Goal: Transaction & Acquisition: Purchase product/service

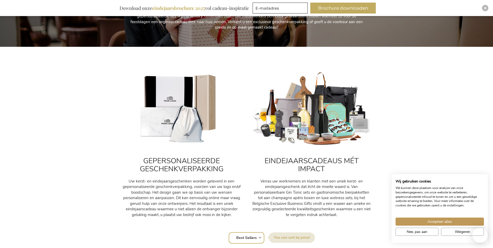
click at [183, 135] on img at bounding box center [182, 109] width 120 height 75
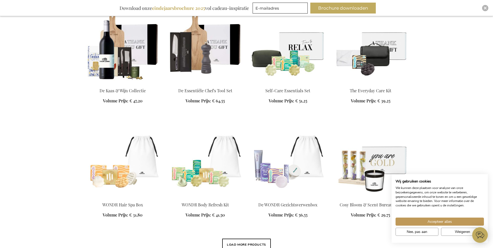
scroll to position [494, 0]
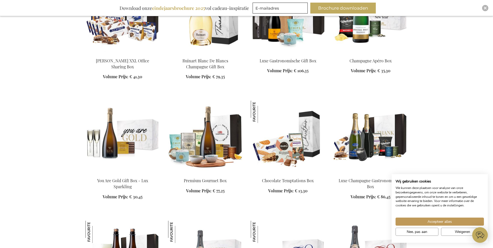
scroll to position [1014, 0]
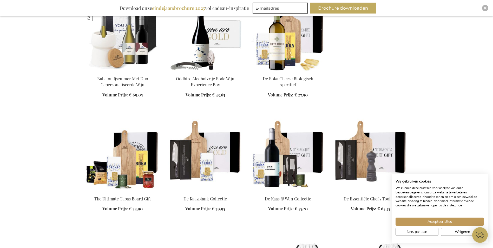
scroll to position [1378, 0]
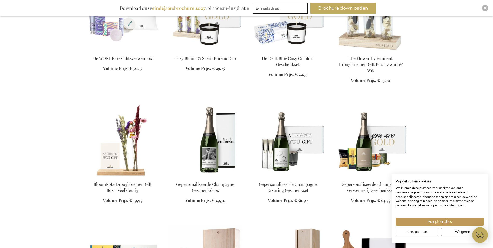
scroll to position [1716, 0]
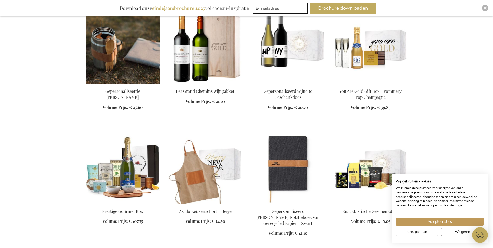
scroll to position [2002, 0]
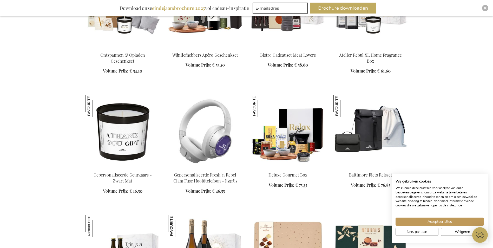
scroll to position [2444, 0]
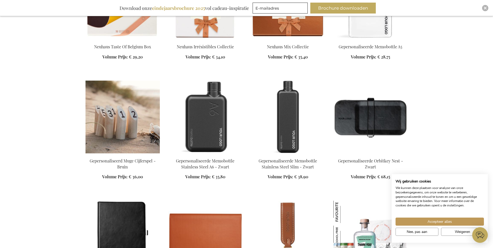
scroll to position [2808, 0]
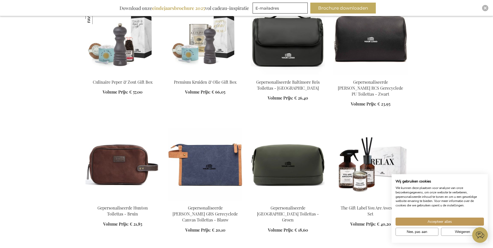
scroll to position [3120, 0]
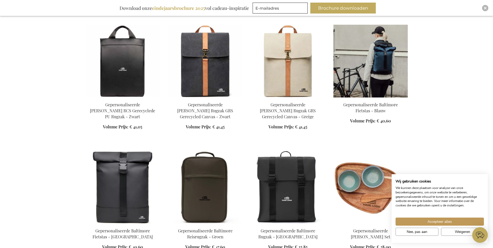
scroll to position [3354, 0]
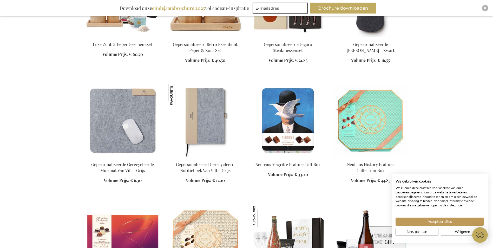
scroll to position [3666, 0]
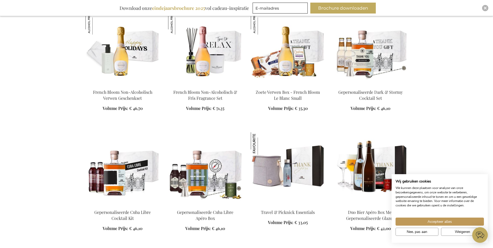
scroll to position [3979, 0]
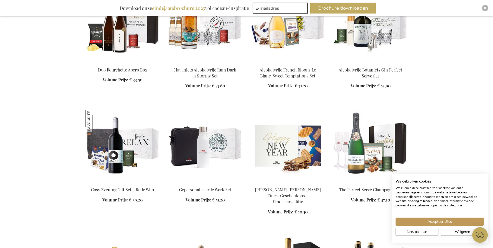
scroll to position [4603, 0]
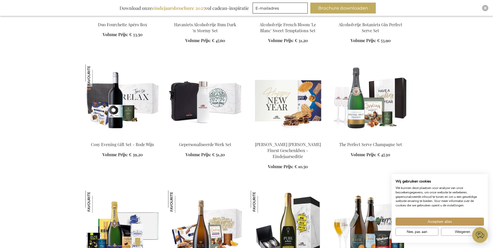
scroll to position [4655, 0]
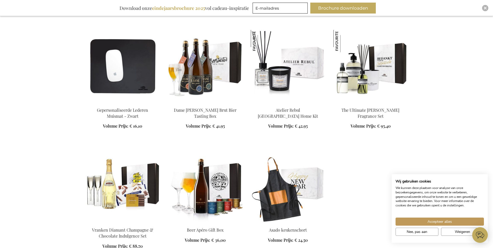
scroll to position [5331, 0]
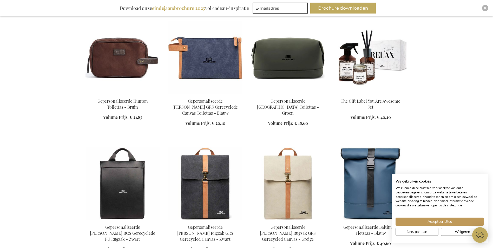
scroll to position [3198, 0]
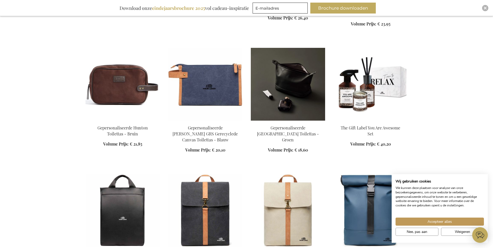
click at [281, 103] on img at bounding box center [288, 84] width 74 height 73
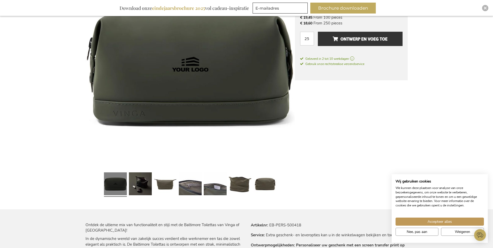
scroll to position [130, 0]
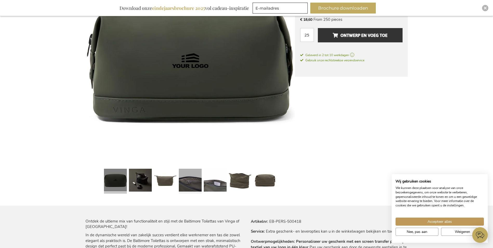
click at [194, 185] on link at bounding box center [190, 181] width 23 height 29
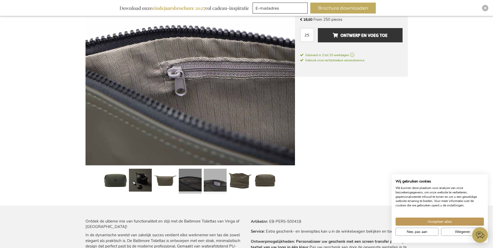
click at [211, 187] on link at bounding box center [215, 181] width 23 height 29
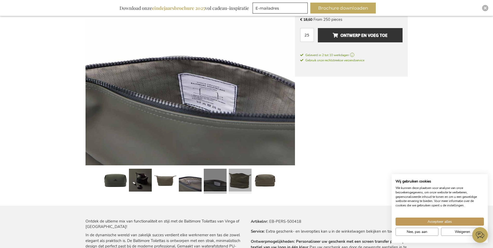
click at [239, 183] on link at bounding box center [240, 181] width 23 height 29
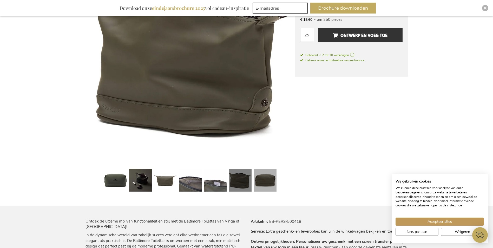
click at [258, 184] on link at bounding box center [265, 181] width 23 height 29
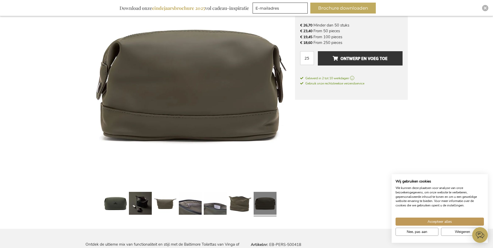
scroll to position [104, 0]
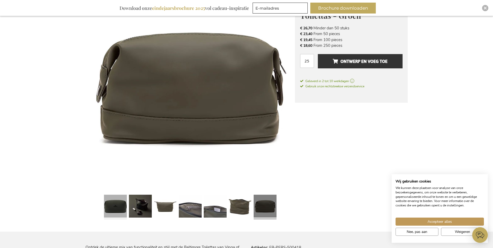
click at [107, 207] on link at bounding box center [115, 207] width 23 height 29
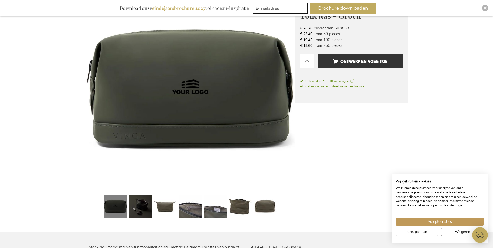
click at [139, 208] on link at bounding box center [140, 207] width 23 height 29
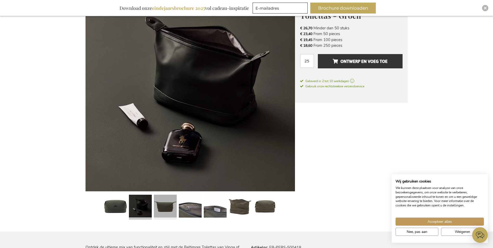
click at [163, 205] on link at bounding box center [165, 207] width 23 height 29
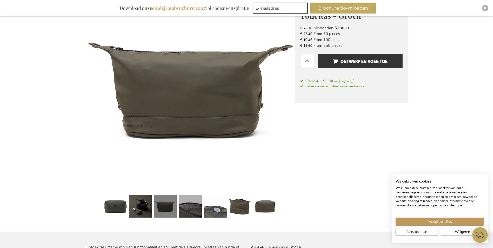
click at [184, 208] on link at bounding box center [190, 207] width 23 height 29
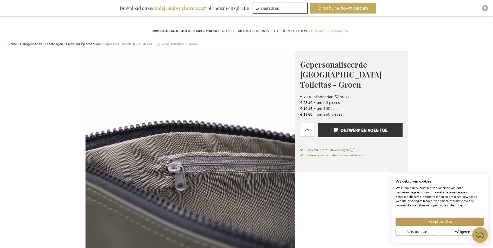
scroll to position [0, 0]
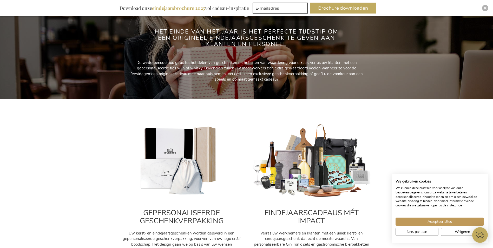
click at [319, 180] on img at bounding box center [312, 161] width 120 height 75
click at [441, 221] on span "Accepteer alles" at bounding box center [440, 221] width 24 height 5
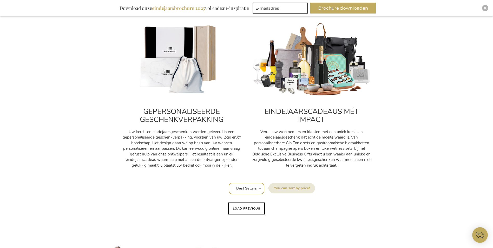
scroll to position [182, 0]
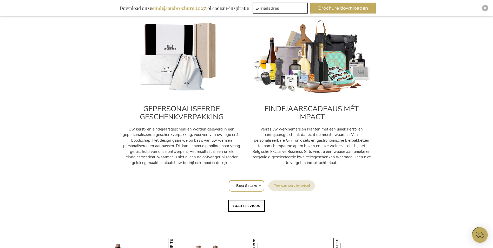
click at [258, 187] on select "Positie Best Sellers Meest bekeken Nieuw Biggest Saving Price: low to high Pric…" at bounding box center [247, 185] width 36 height 11
select select "most_viewed"
click at [229, 180] on select "Positie Best Sellers Meest bekeken Nieuw Biggest Saving Price: low to high Pric…" at bounding box center [247, 185] width 36 height 11
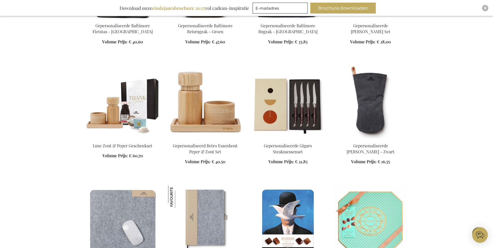
scroll to position [728, 0]
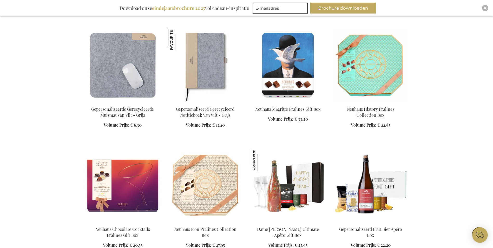
scroll to position [884, 0]
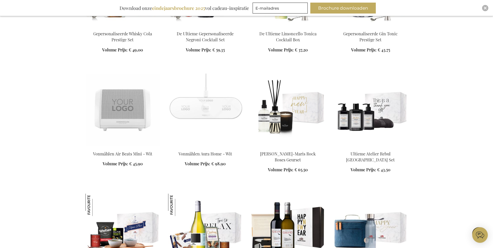
scroll to position [1456, 0]
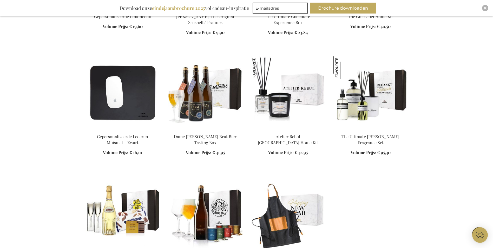
scroll to position [2470, 0]
